Goal: Task Accomplishment & Management: Use online tool/utility

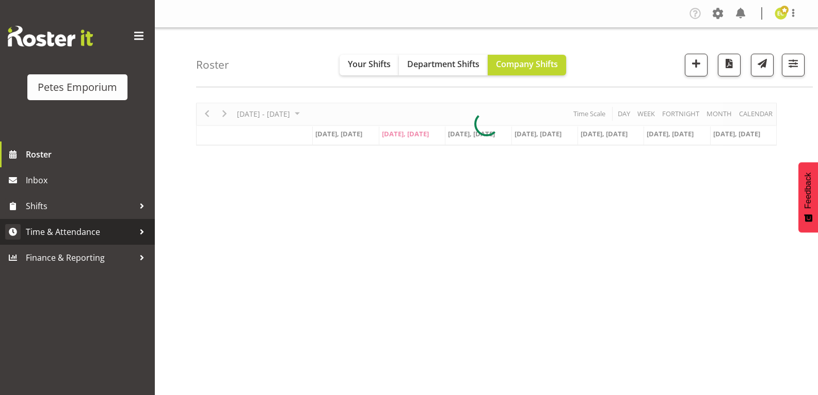
click at [65, 227] on span "Time & Attendance" at bounding box center [80, 231] width 108 height 15
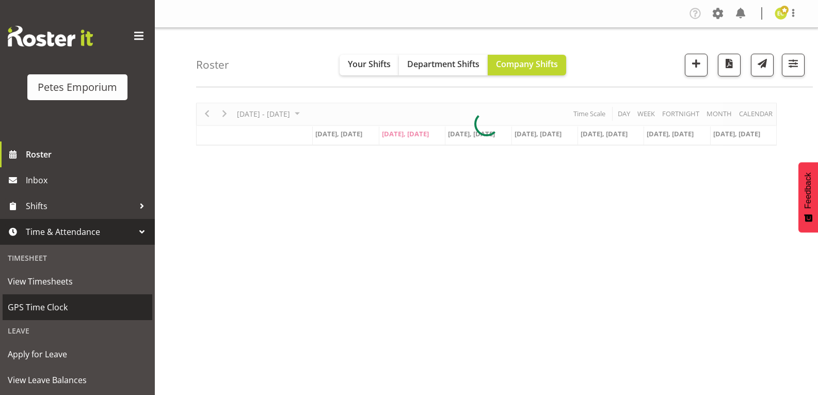
click at [42, 310] on span "GPS Time Clock" at bounding box center [77, 306] width 139 height 15
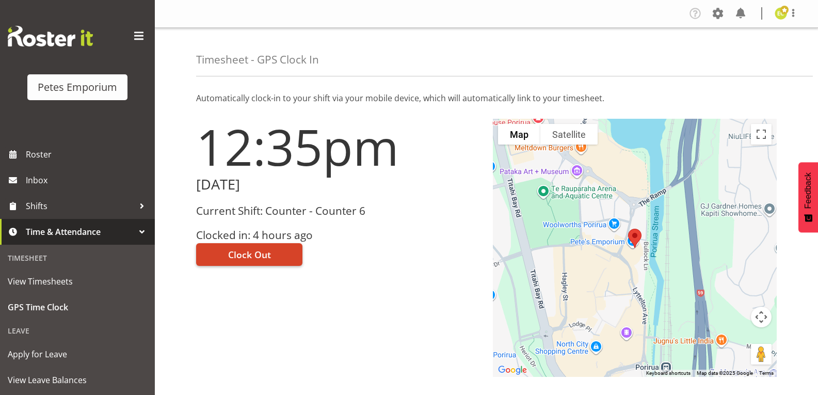
click at [227, 250] on button "Clock Out" at bounding box center [249, 254] width 106 height 23
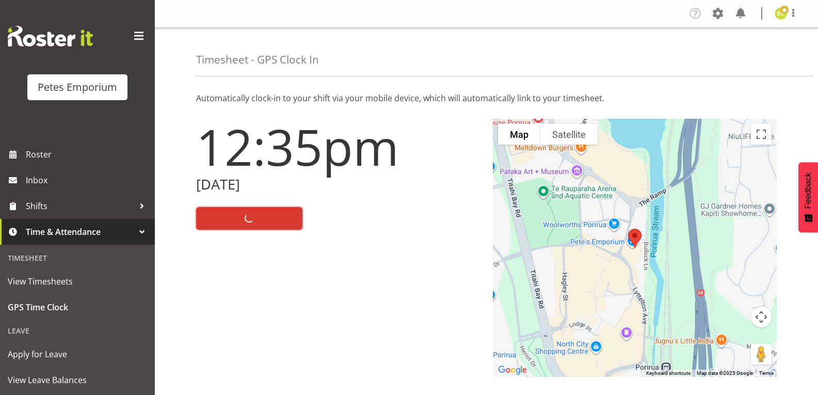
click at [786, 11] on span at bounding box center [784, 10] width 8 height 8
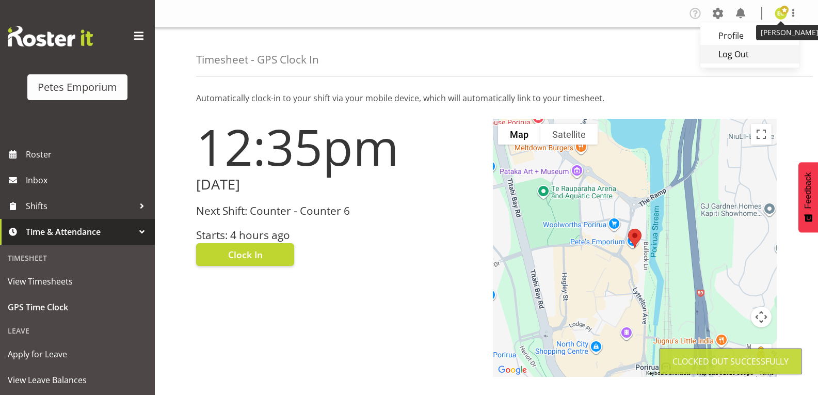
click at [742, 53] on link "Log Out" at bounding box center [749, 54] width 99 height 19
